Goal: Task Accomplishment & Management: Complete application form

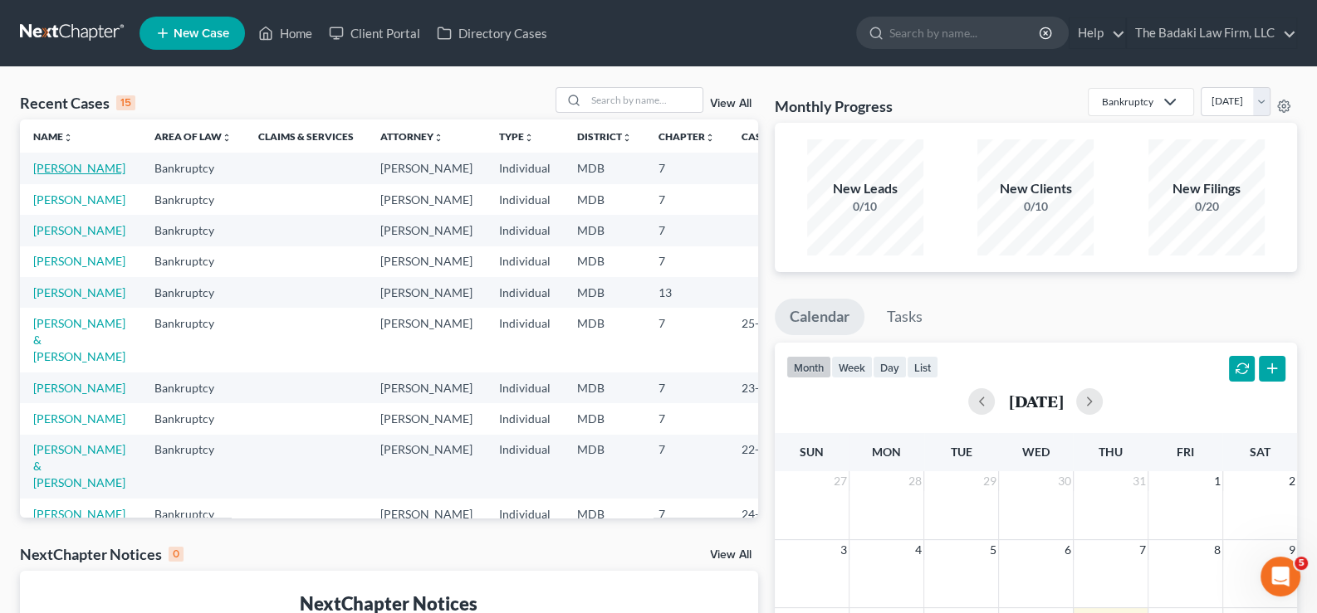
click at [52, 173] on link "[PERSON_NAME]" at bounding box center [79, 168] width 92 height 14
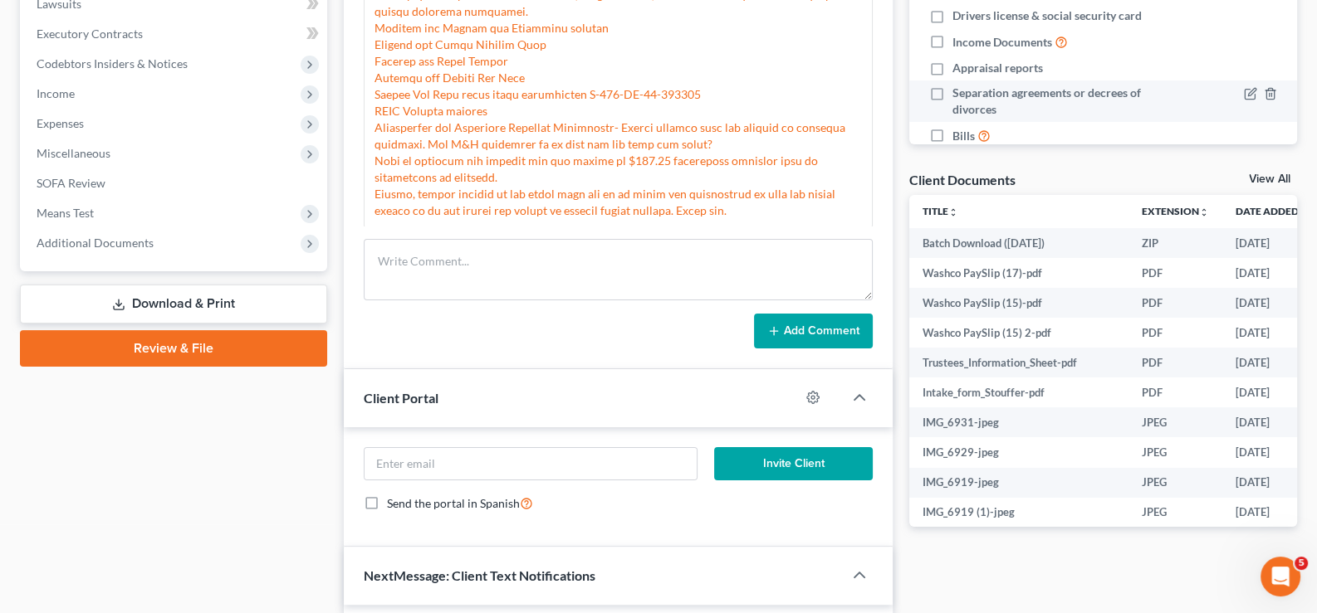
scroll to position [663, 0]
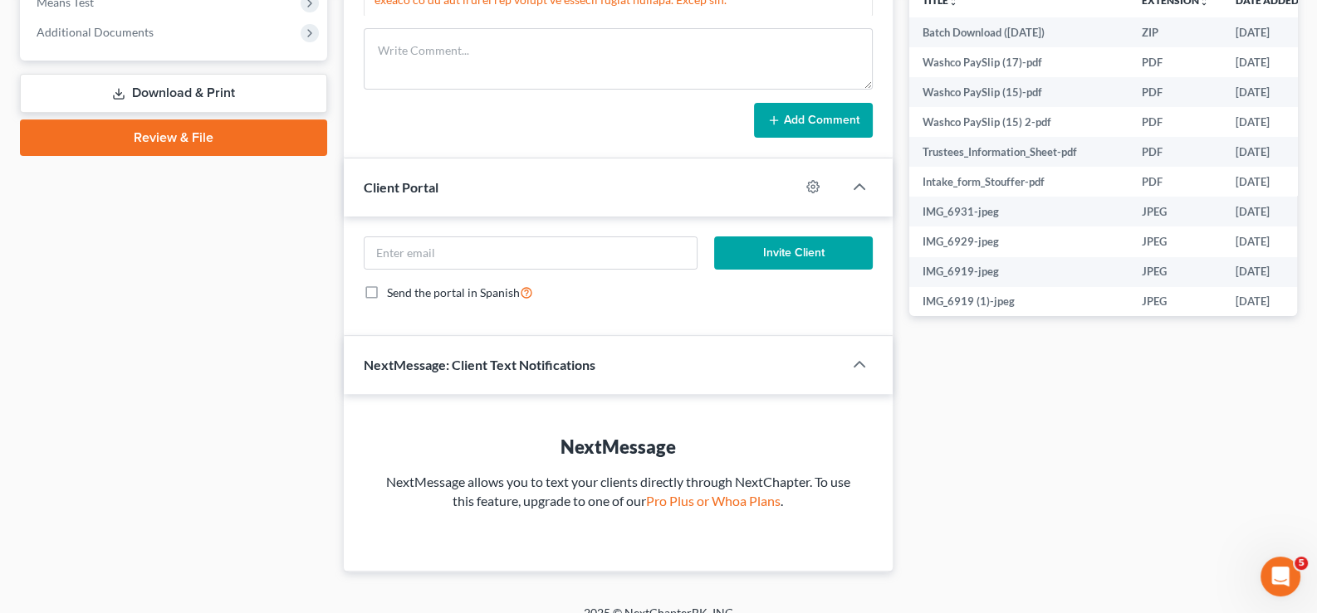
click at [203, 133] on link "Review & File" at bounding box center [173, 138] width 307 height 37
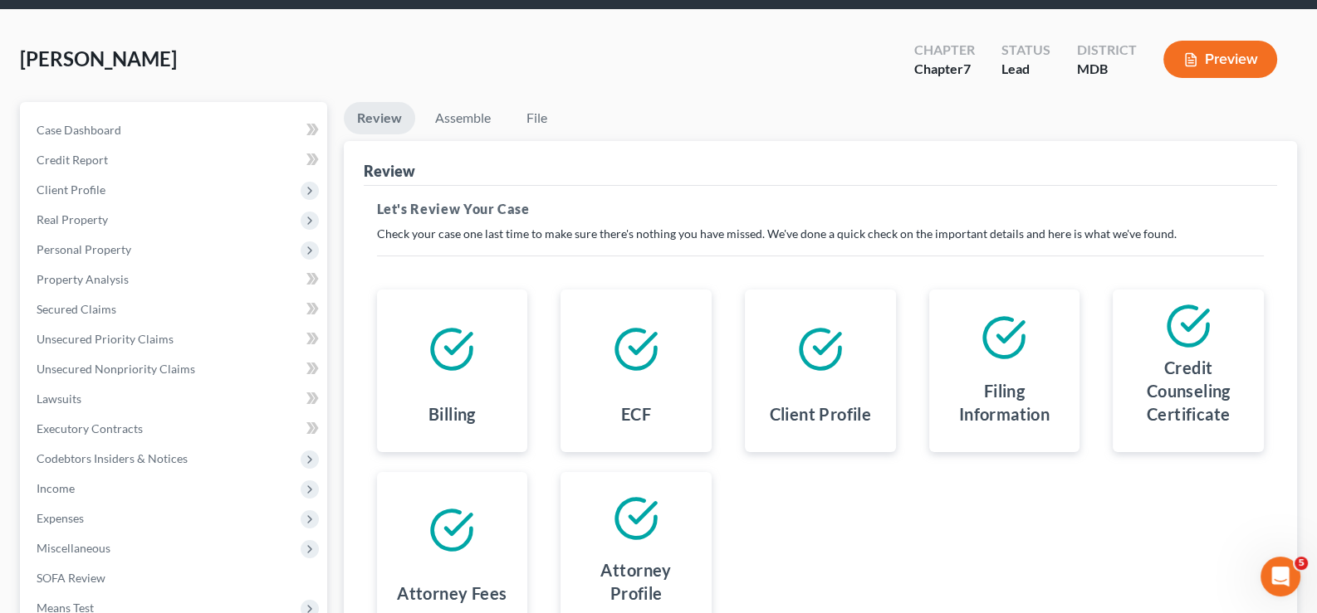
scroll to position [267, 0]
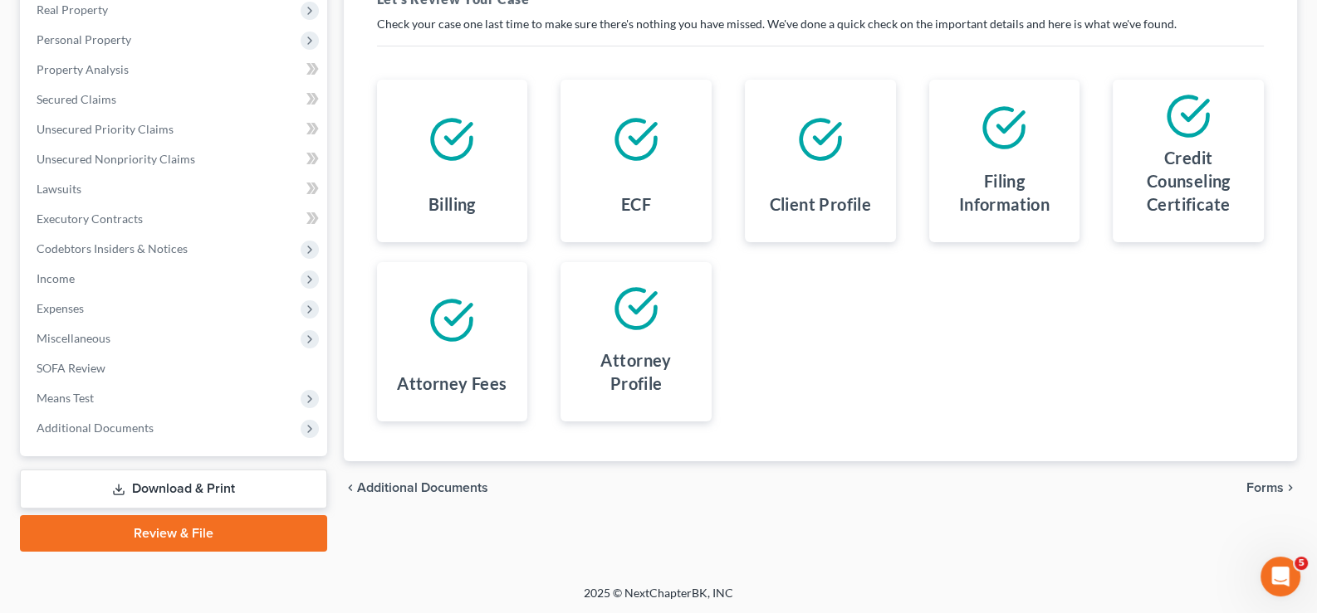
click at [237, 523] on link "Review & File" at bounding box center [173, 534] width 307 height 37
click at [1268, 486] on span "Forms" at bounding box center [1264, 487] width 37 height 13
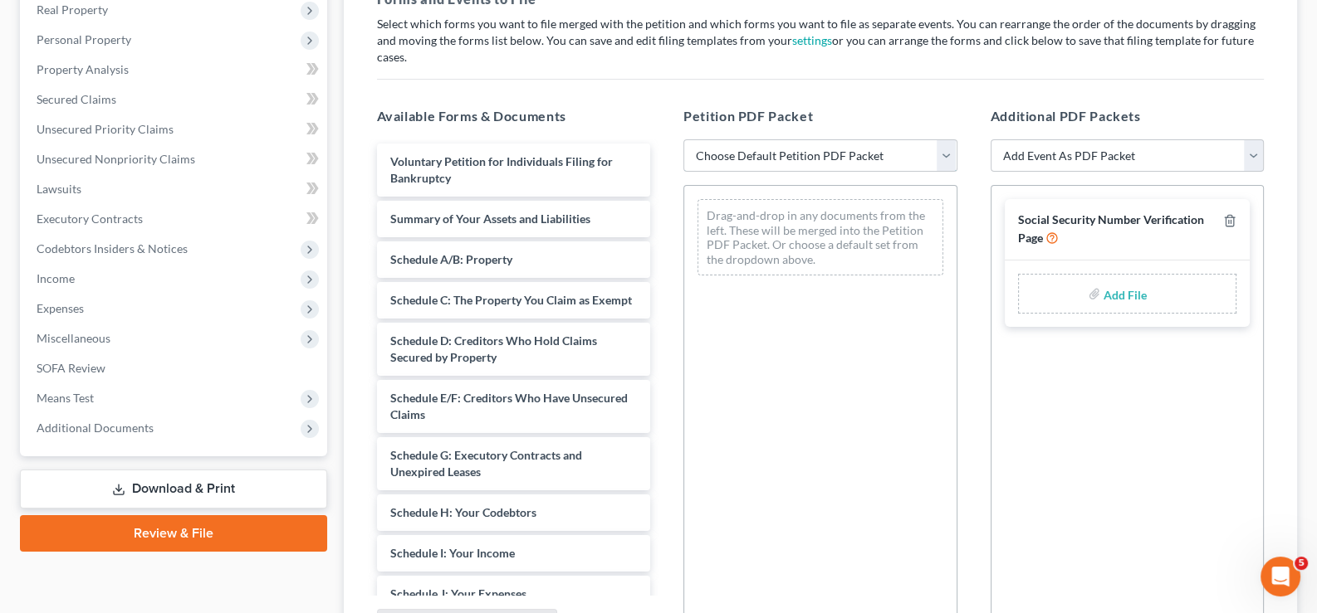
click at [951, 139] on select "Choose Default Petition PDF Packet Emergency Filing (Voluntary Petition and Cre…" at bounding box center [820, 155] width 274 height 33
click at [683, 139] on select "Choose Default Petition PDF Packet Emergency Filing (Voluntary Petition and Cre…" at bounding box center [820, 155] width 274 height 33
click at [950, 139] on select "Choose Default Petition PDF Packet Emergency Filing (Voluntary Petition and Cre…" at bounding box center [820, 155] width 274 height 33
select select "2"
click at [683, 139] on select "Choose Default Petition PDF Packet Emergency Filing (Voluntary Petition and Cre…" at bounding box center [820, 155] width 274 height 33
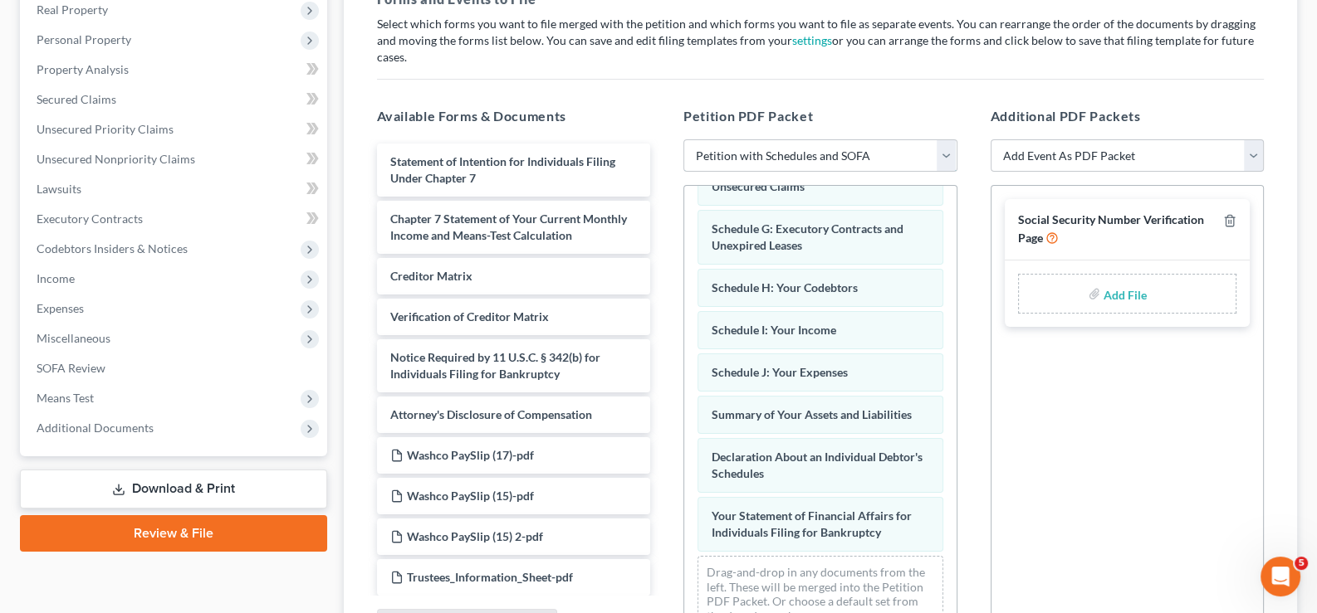
type input "C:\fakepath\Stouffer_SSN.pdf"
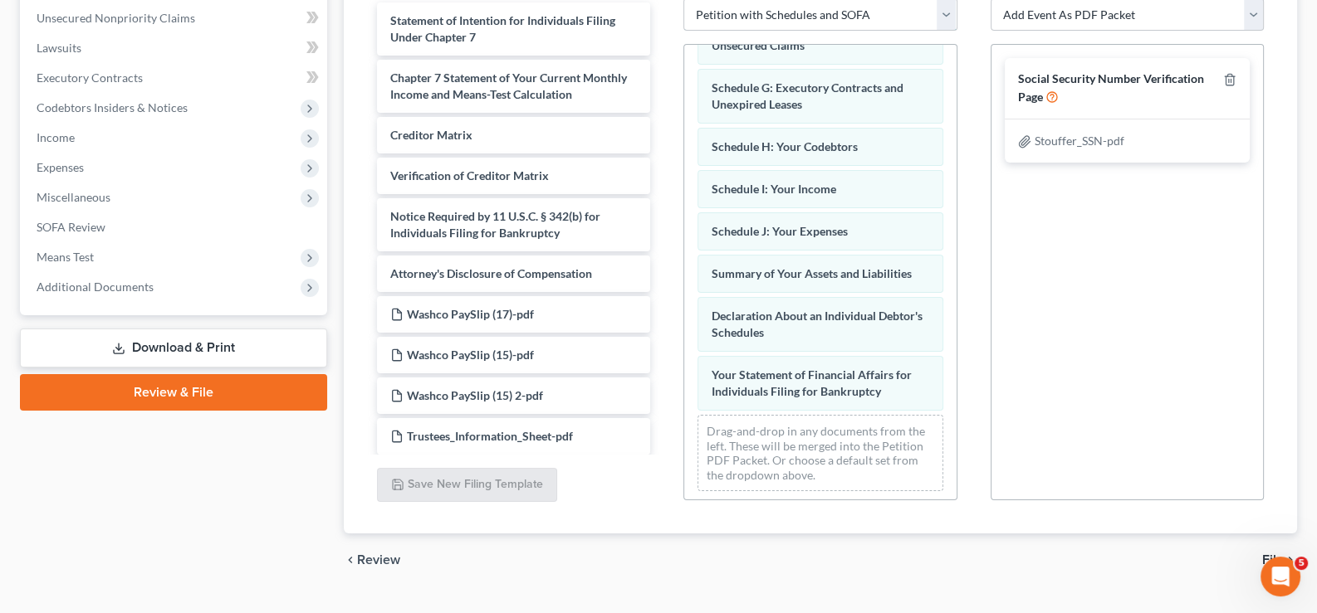
scroll to position [427, 0]
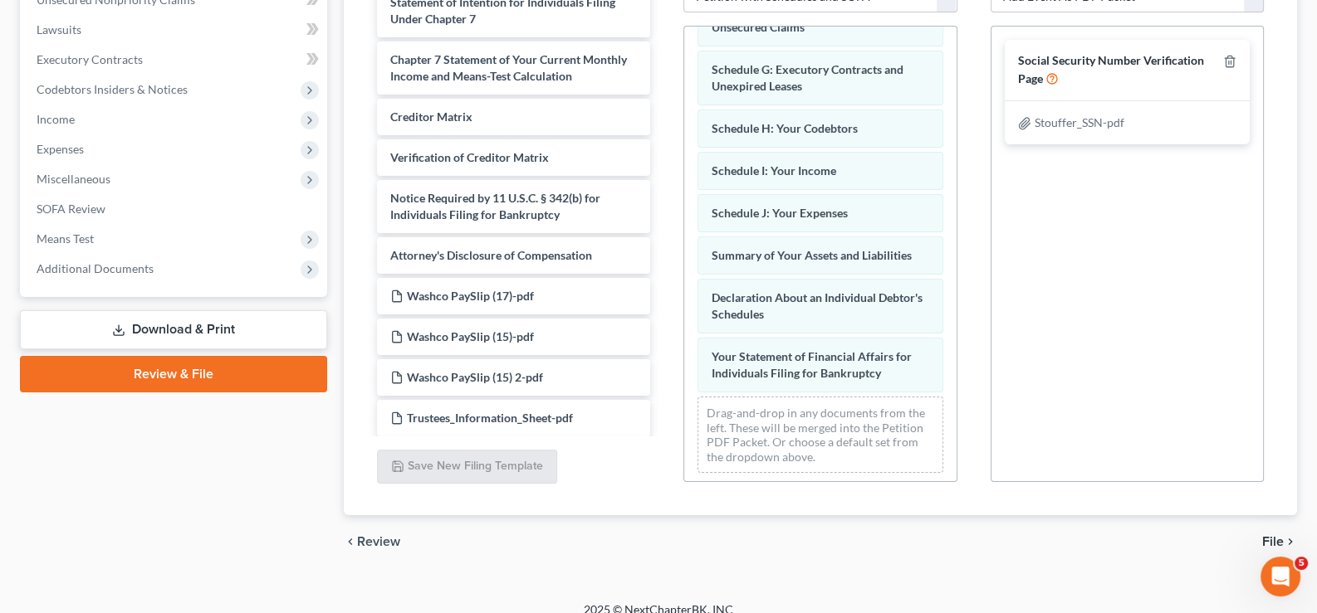
click at [1263, 535] on span "File" at bounding box center [1273, 541] width 22 height 13
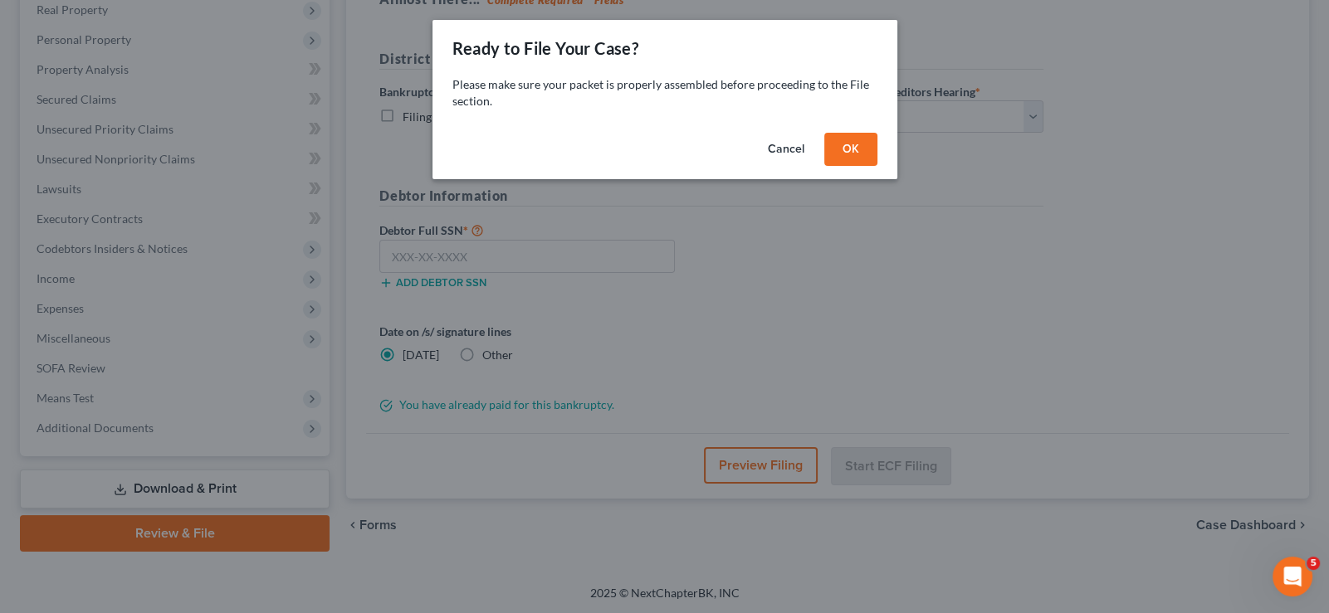
click at [853, 144] on button "OK" at bounding box center [850, 149] width 53 height 33
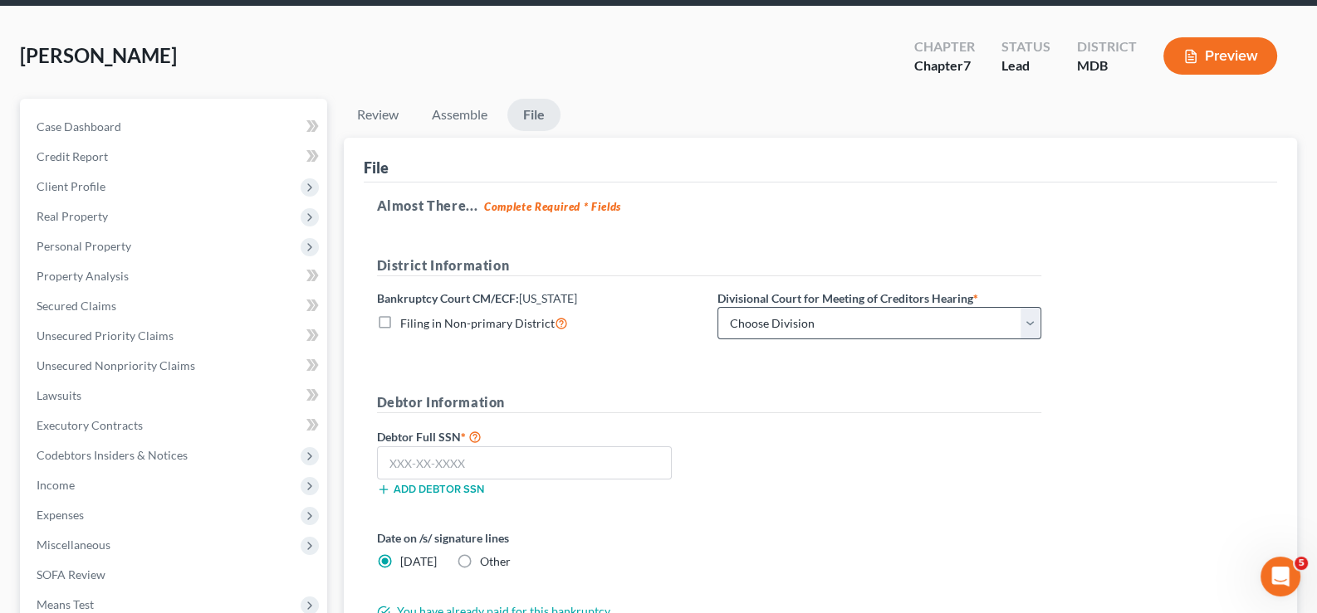
scroll to position [101, 0]
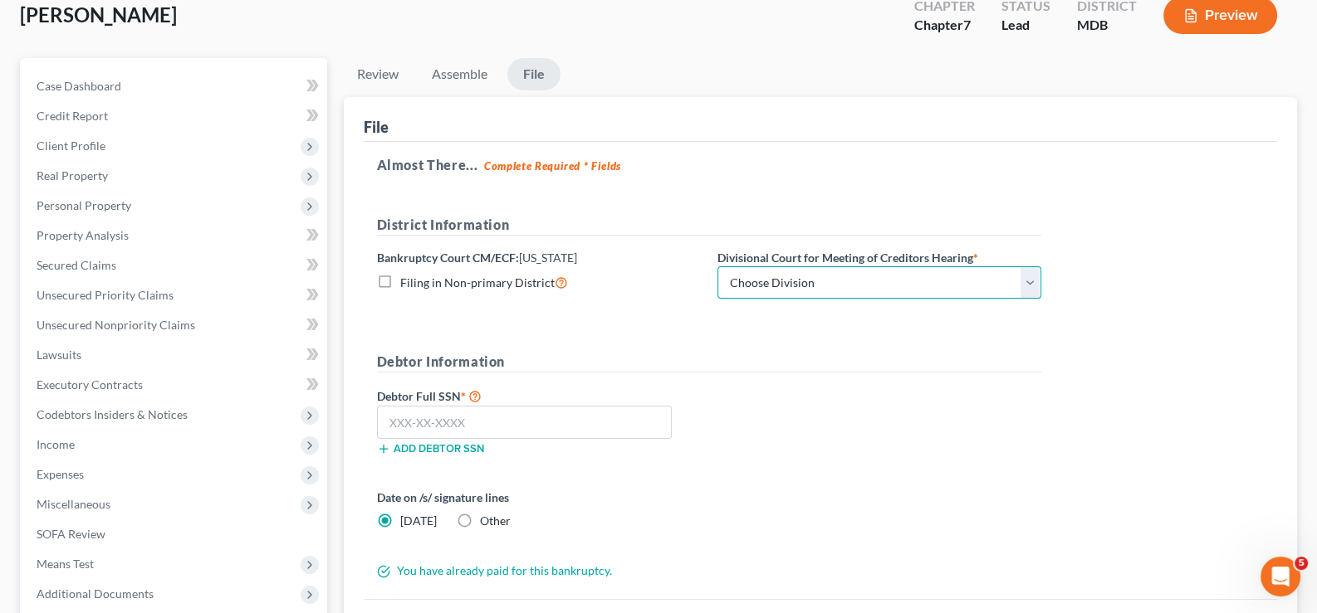
click at [1030, 285] on select "Choose Division Baltimore Greenbelt" at bounding box center [879, 282] width 324 height 33
select select "1"
click at [717, 266] on select "Choose Division Baltimore Greenbelt" at bounding box center [879, 282] width 324 height 33
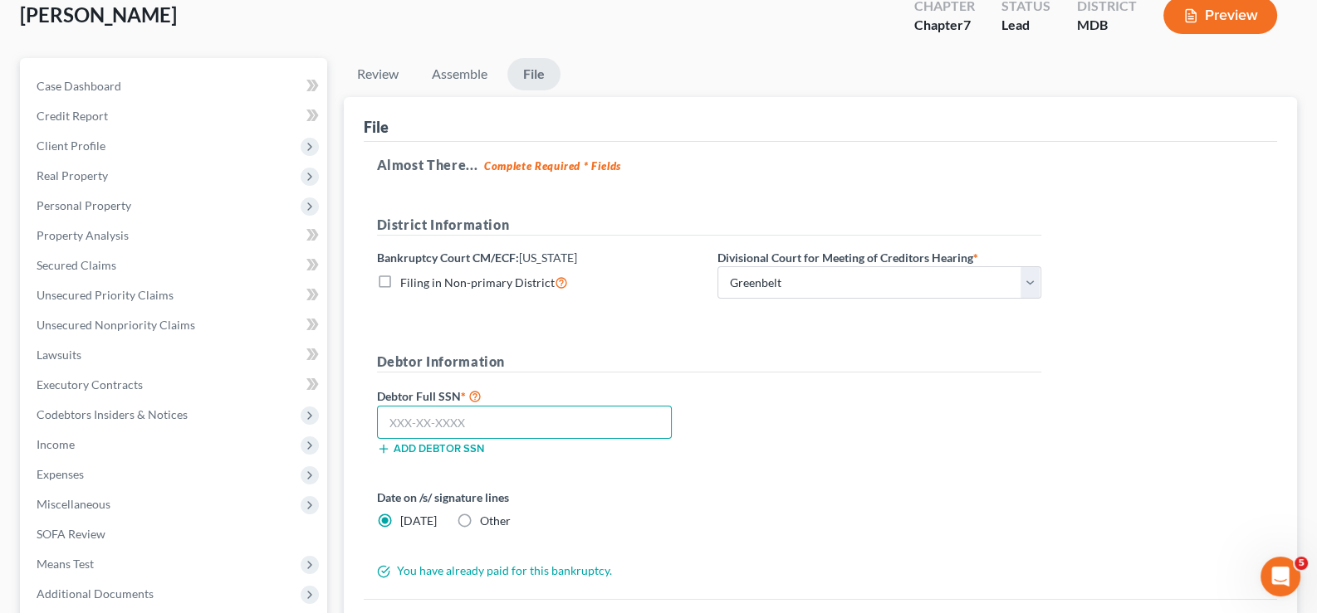
click at [647, 429] on input "text" at bounding box center [525, 422] width 296 height 33
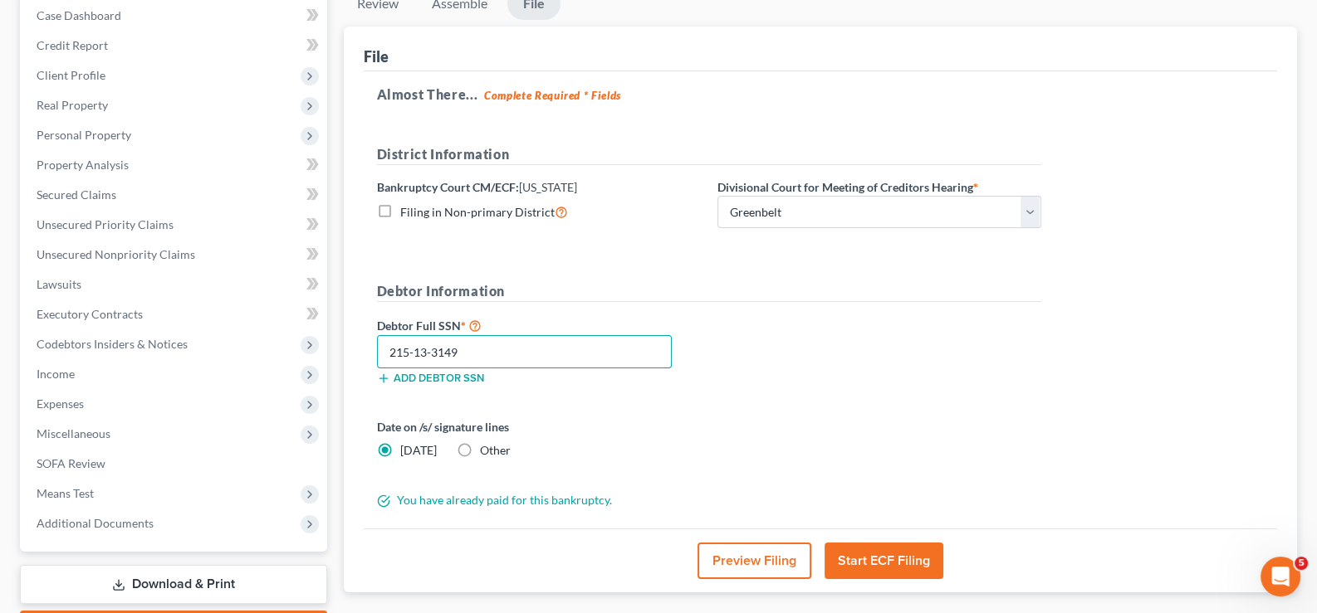
scroll to position [267, 0]
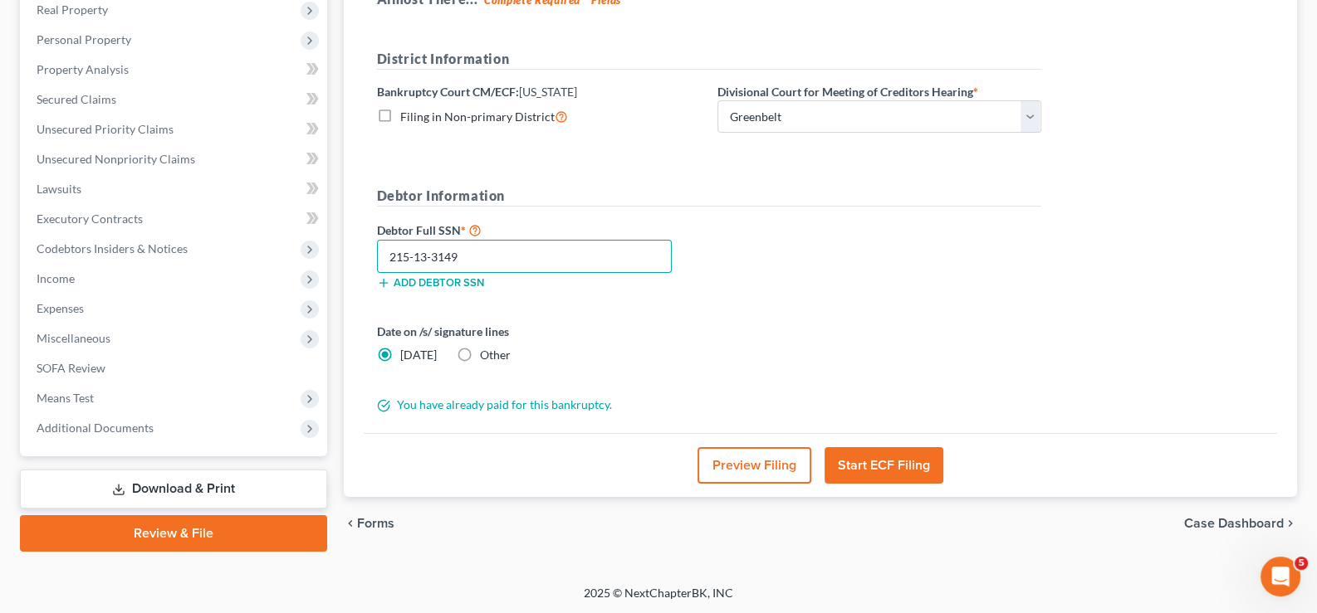
type input "215-13-3149"
click at [888, 461] on button "Start ECF Filing" at bounding box center [883, 465] width 119 height 37
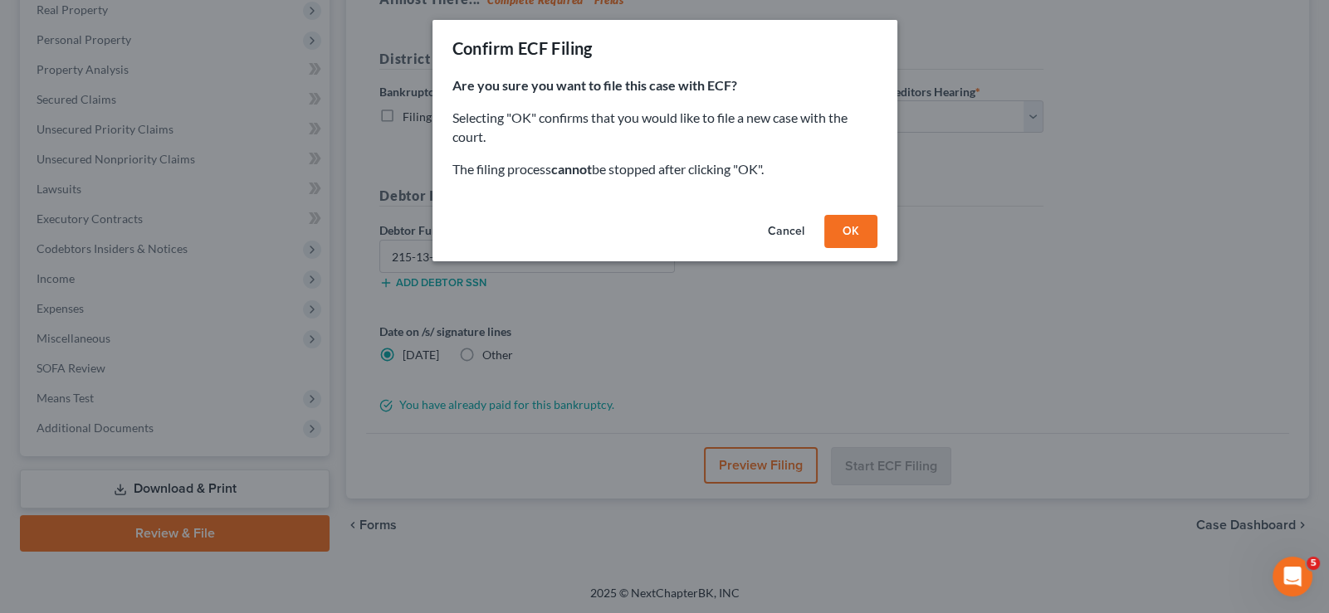
click at [866, 235] on button "OK" at bounding box center [850, 231] width 53 height 33
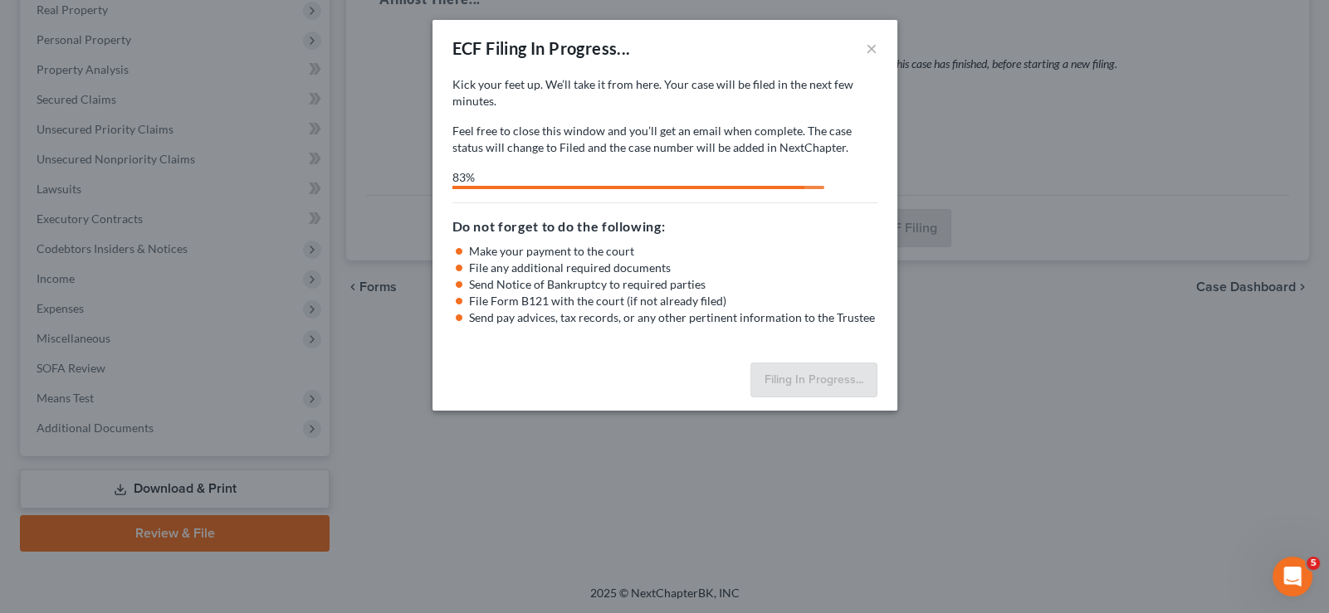
select select "1"
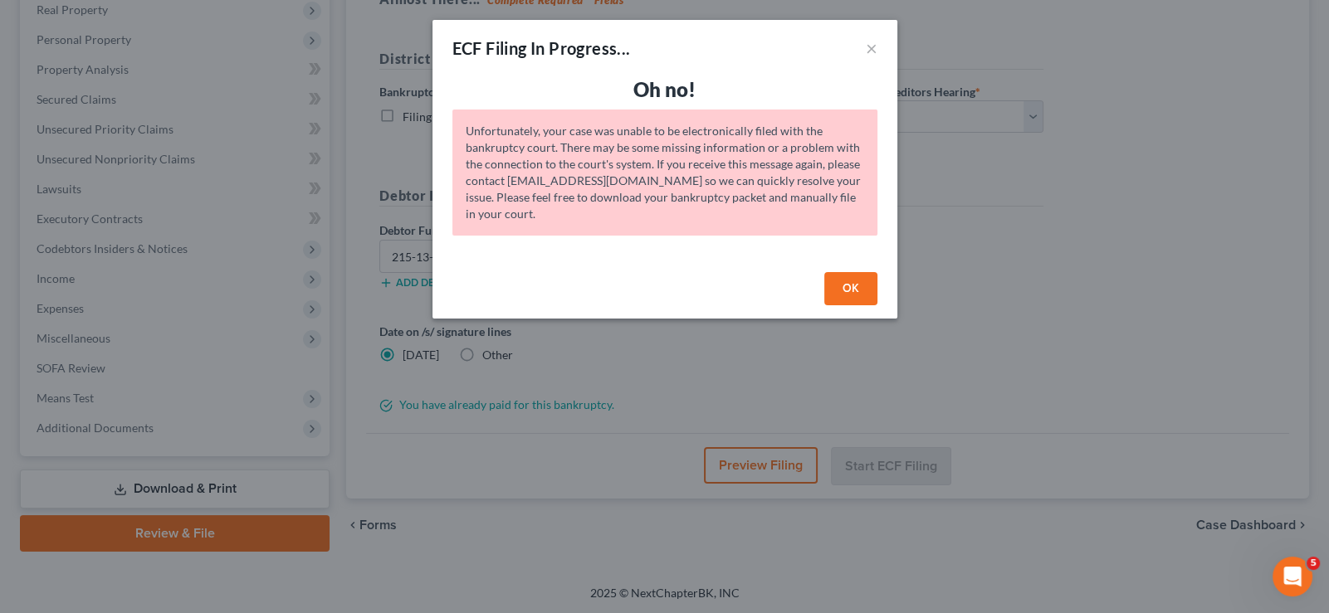
click at [849, 290] on button "OK" at bounding box center [850, 288] width 53 height 33
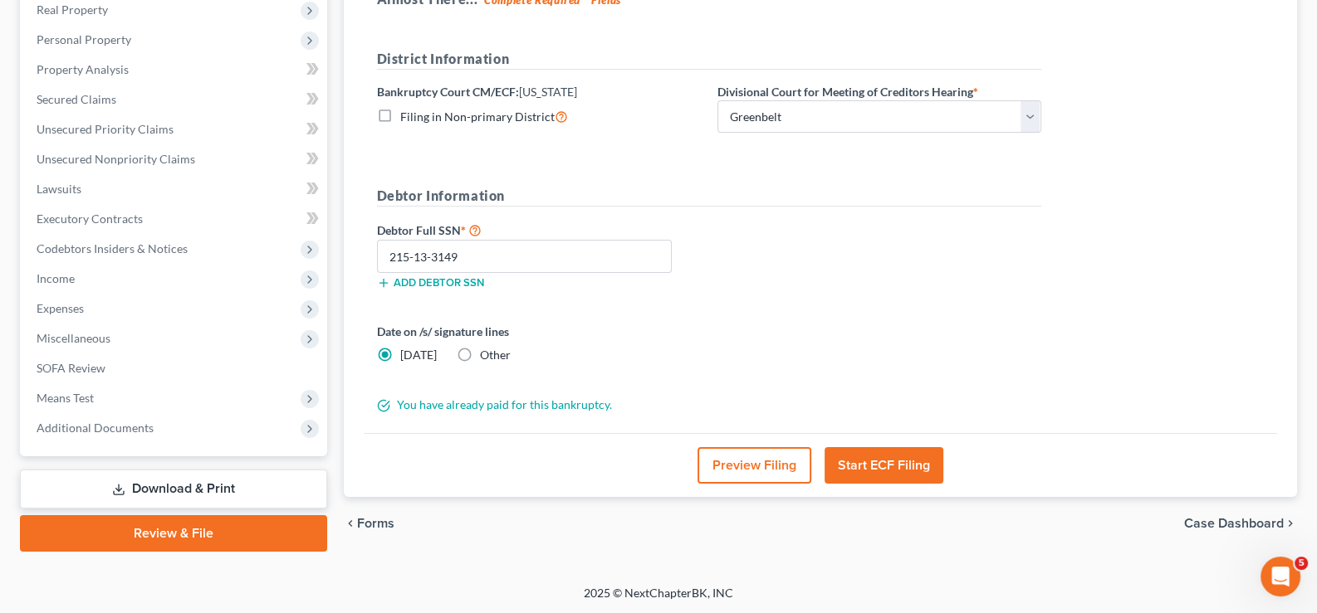
click at [1291, 566] on div "Open Intercom Messenger" at bounding box center [1280, 577] width 55 height 55
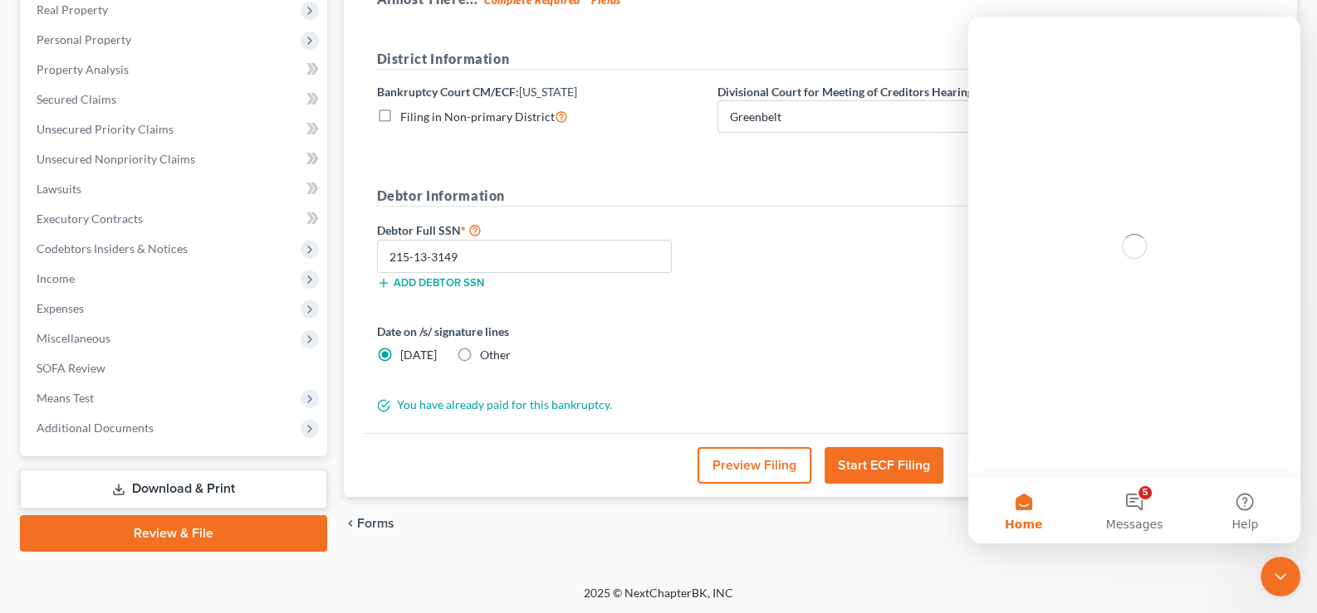
scroll to position [0, 0]
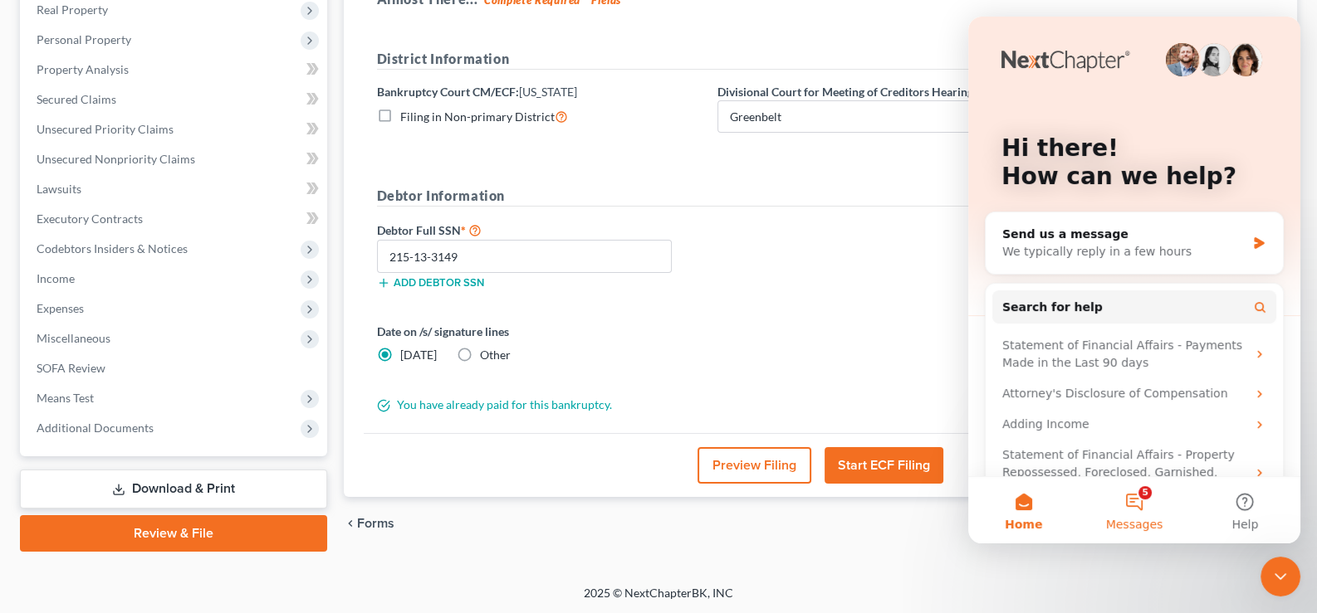
click at [1137, 506] on button "5 Messages" at bounding box center [1133, 510] width 110 height 66
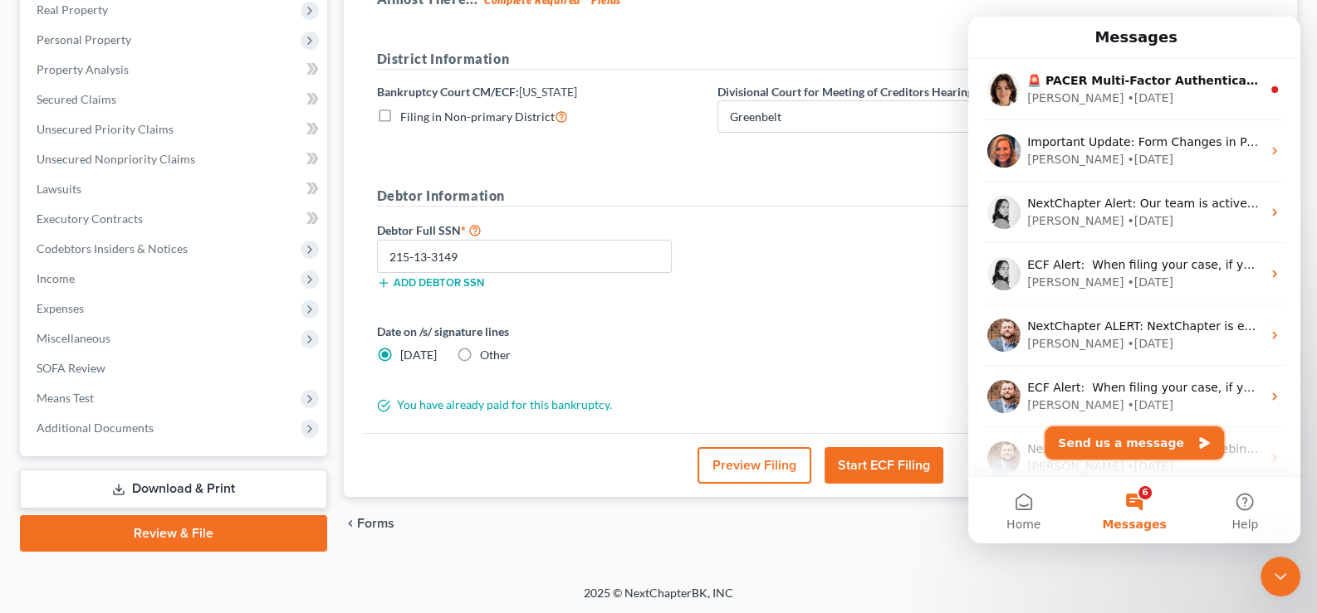
click at [1126, 447] on button "Send us a message" at bounding box center [1133, 443] width 179 height 33
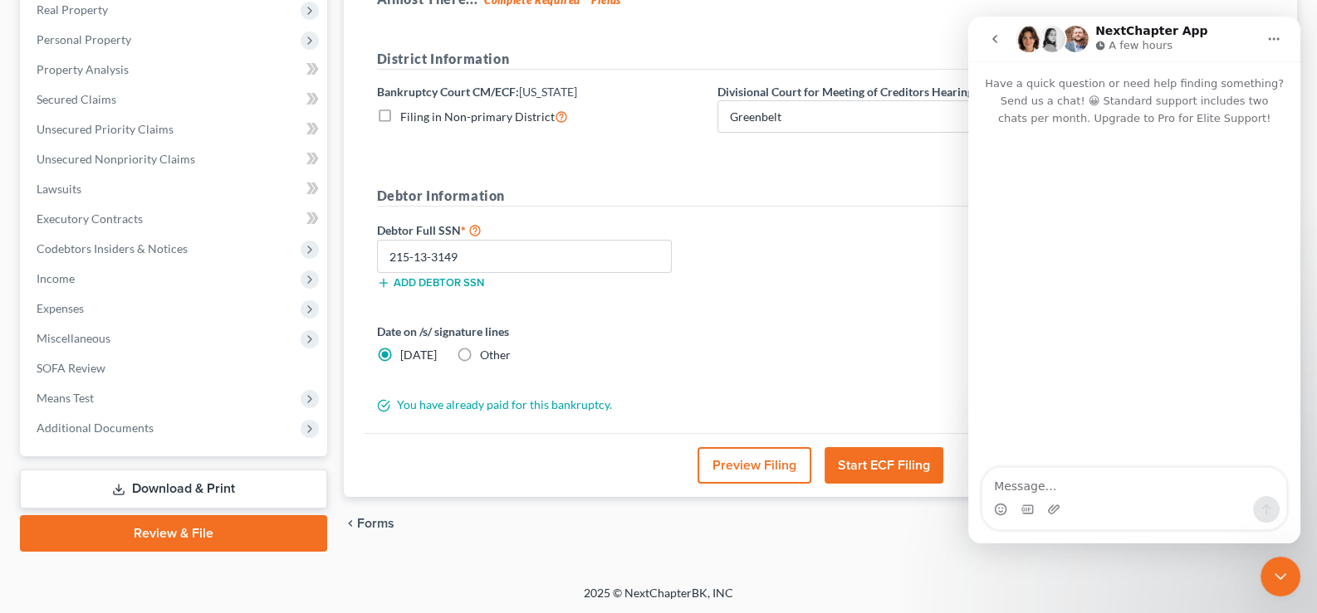
click at [1146, 489] on textarea "Message…" at bounding box center [1134, 482] width 304 height 28
type textarea "It is saying that it is not able to e-file. I need to get this filed ASAP"
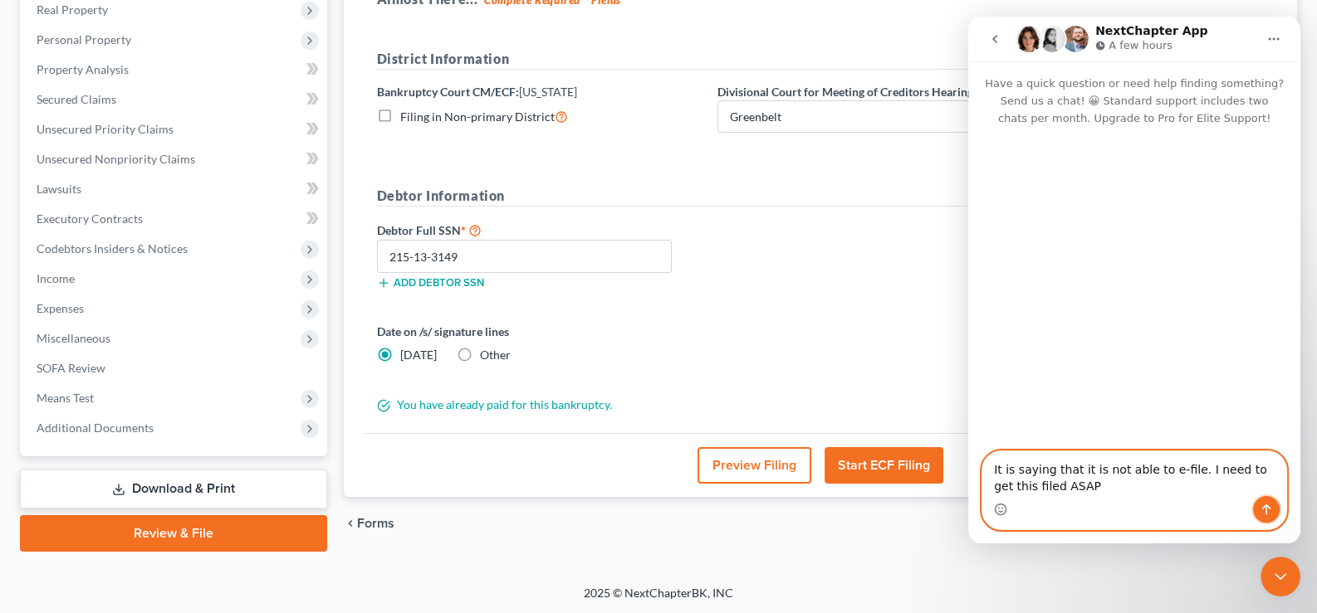
click at [1271, 501] on button "Send a message…" at bounding box center [1266, 509] width 27 height 27
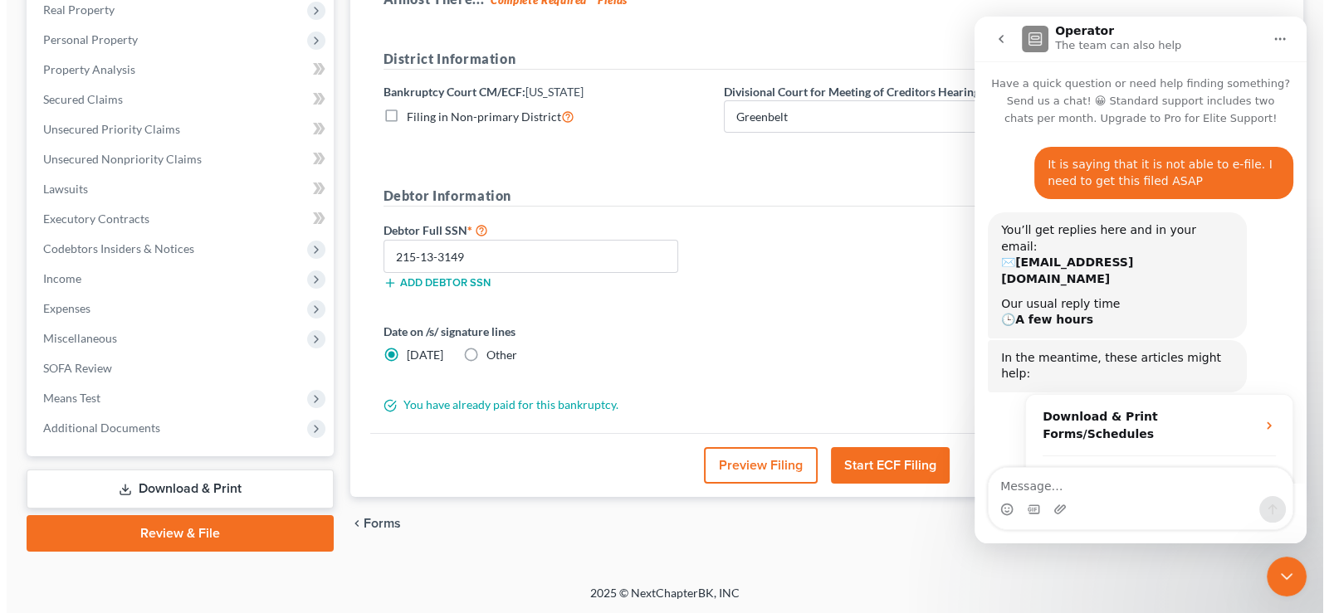
scroll to position [86, 0]
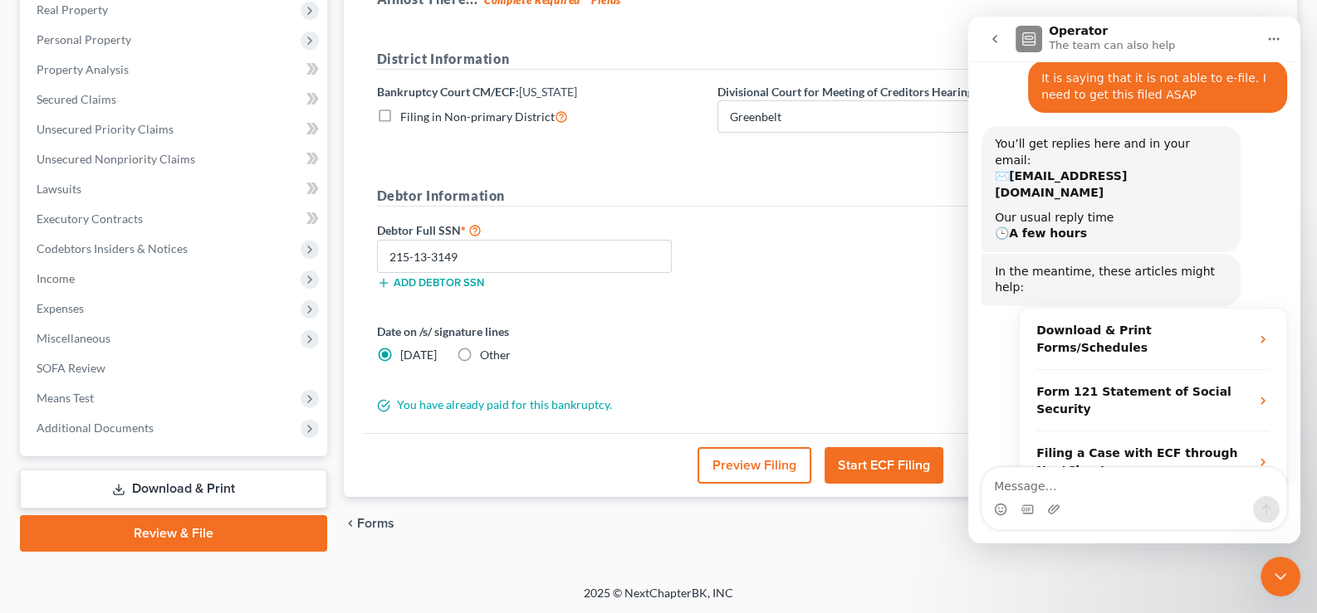
click at [892, 457] on button "Start ECF Filing" at bounding box center [883, 465] width 119 height 37
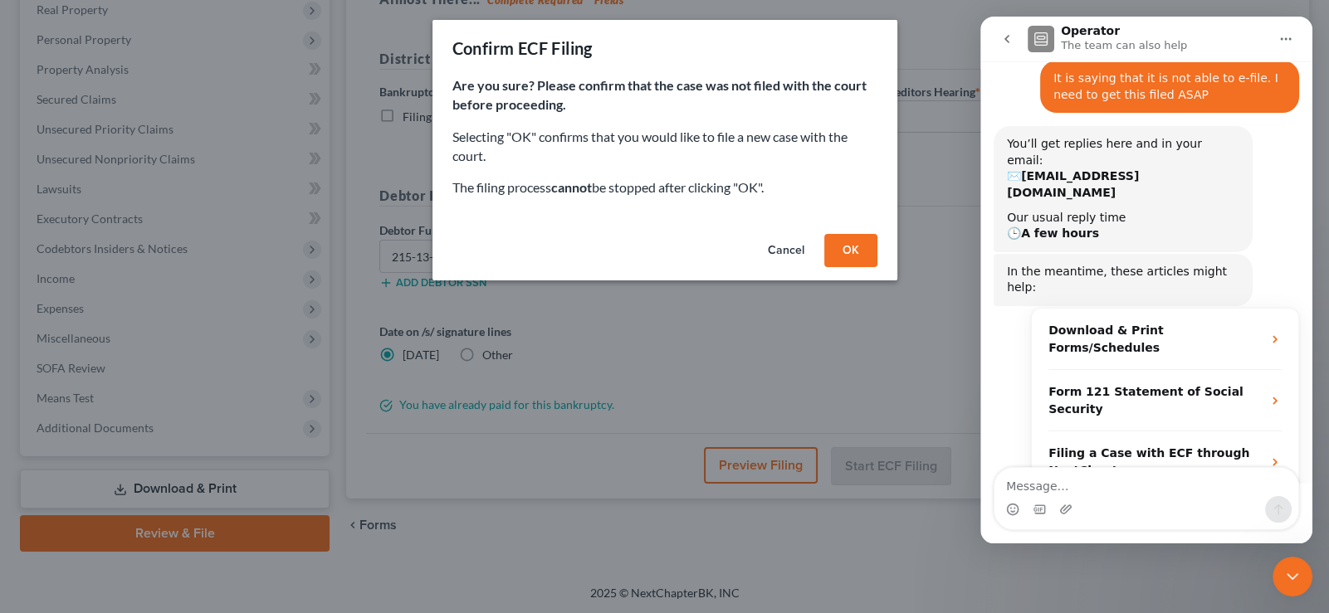
click at [862, 248] on button "OK" at bounding box center [850, 250] width 53 height 33
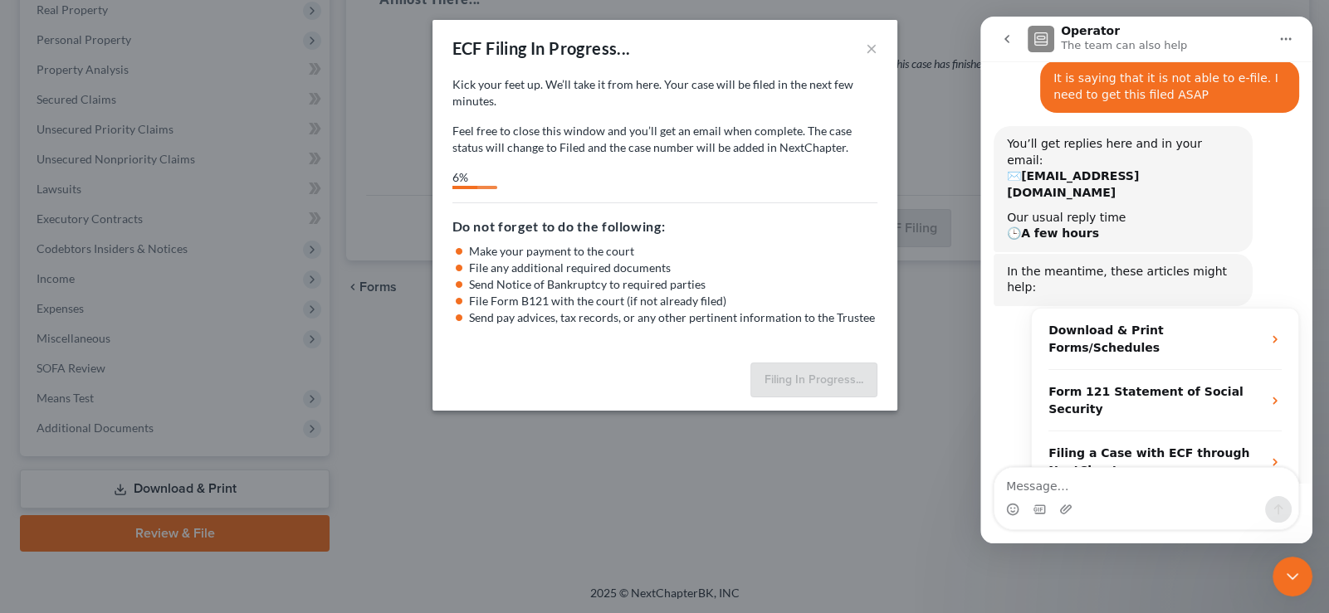
click at [1292, 569] on icon "Close Intercom Messenger" at bounding box center [1293, 577] width 20 height 20
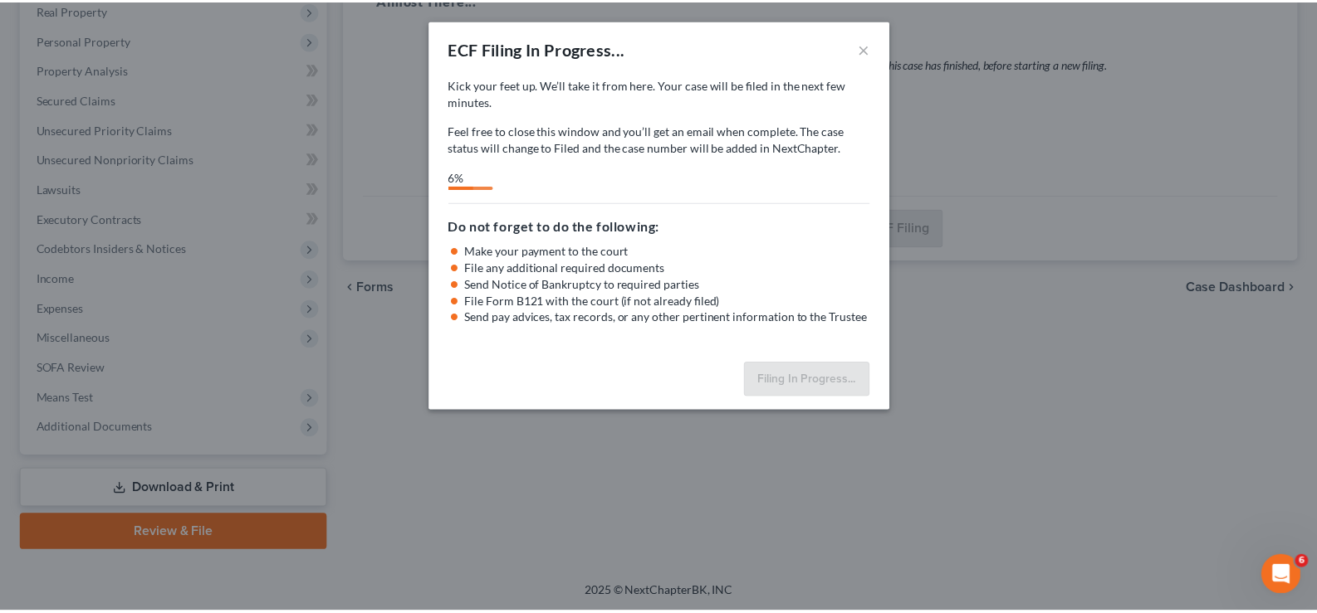
scroll to position [2, 0]
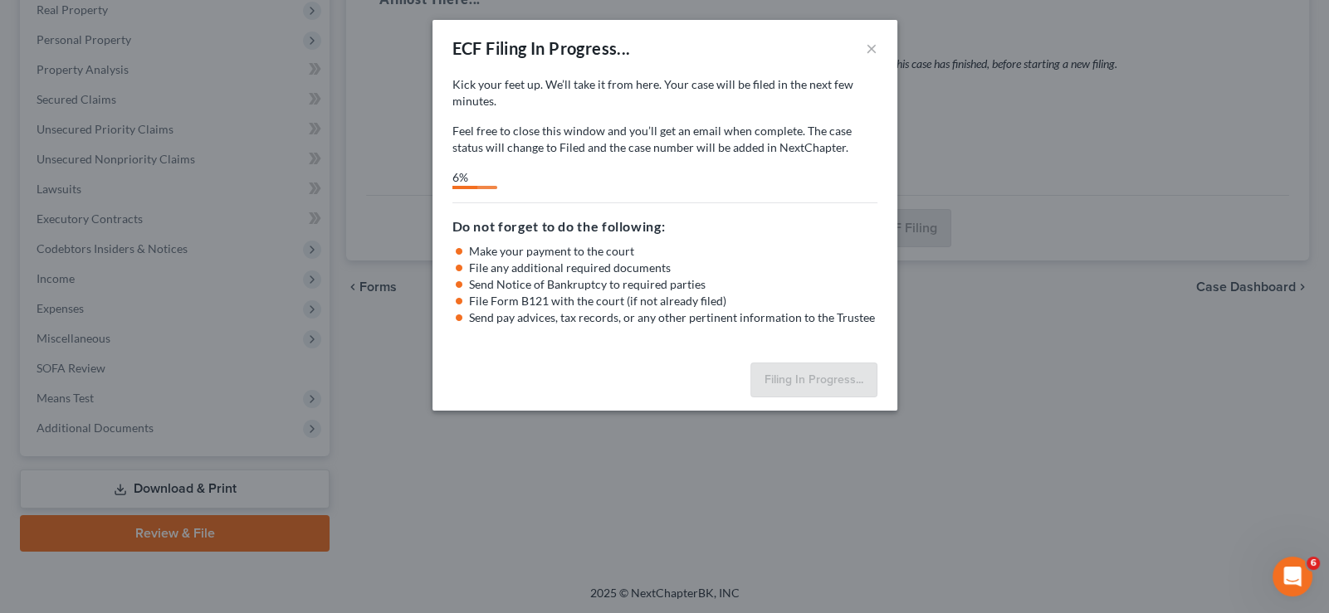
click at [1091, 356] on div "ECF Filing In Progress... × Kick your feet up. We’ll take it from here. Your ca…" at bounding box center [664, 306] width 1329 height 613
select select "1"
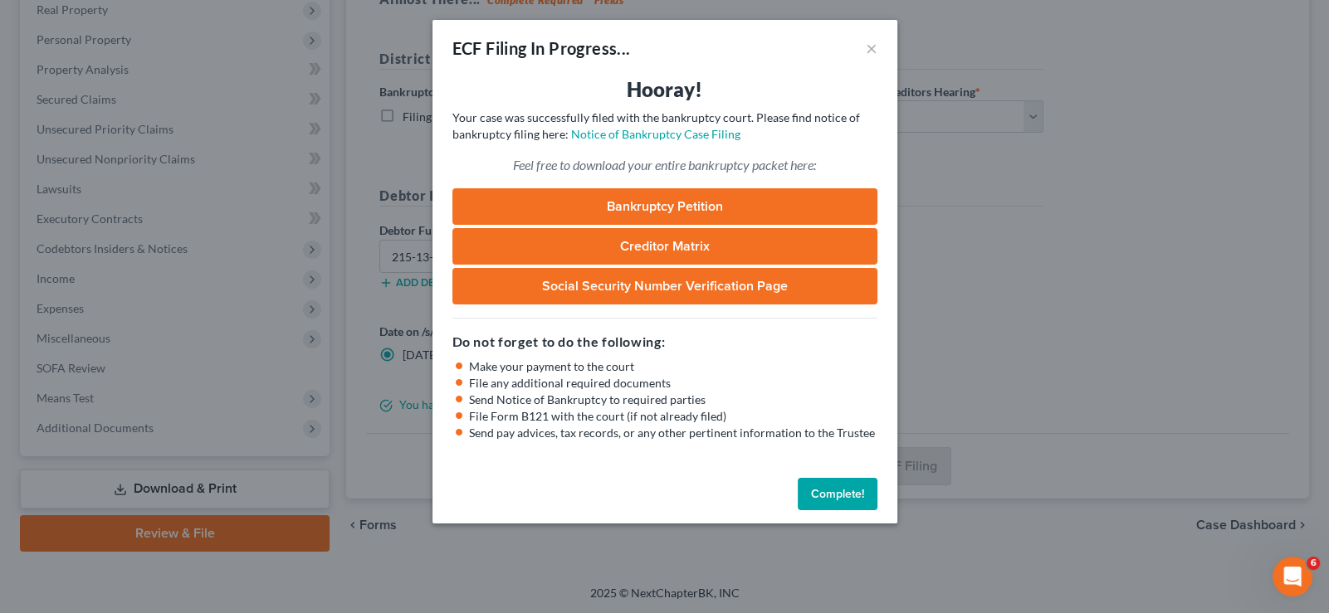
click at [832, 491] on button "Complete!" at bounding box center [838, 494] width 80 height 33
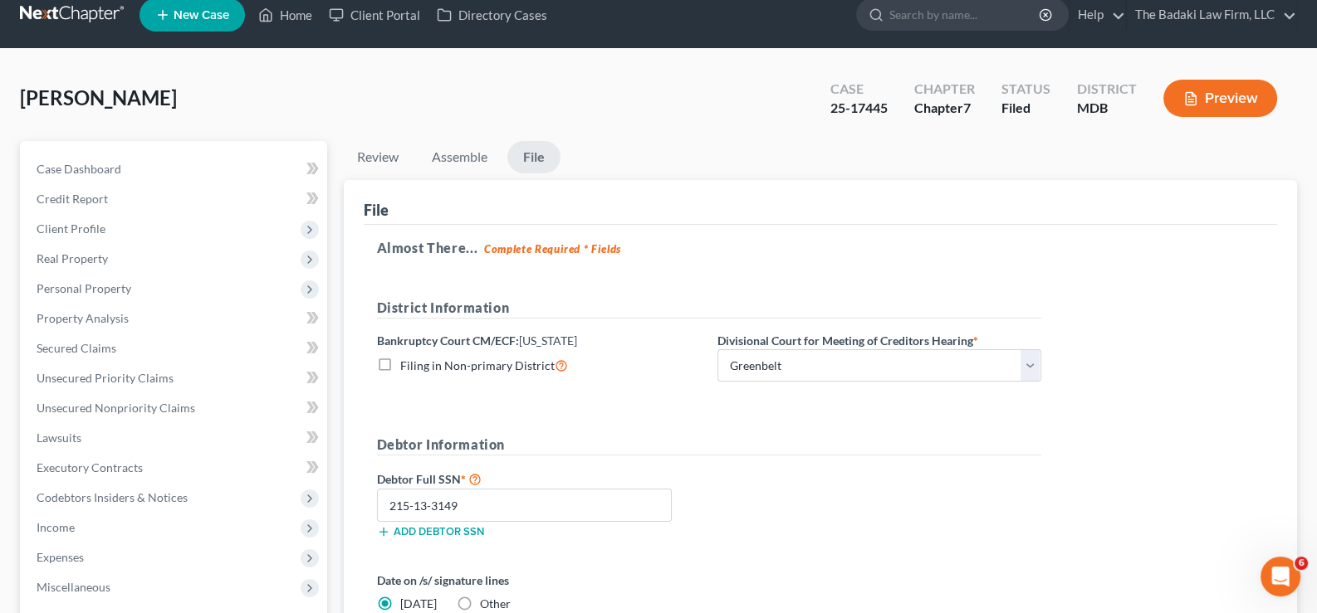
scroll to position [0, 0]
